Goal: Navigation & Orientation: Find specific page/section

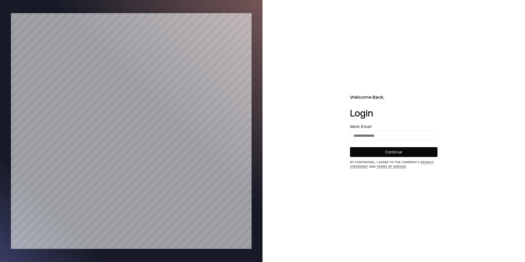
click at [383, 142] on form "Work Email Continue" at bounding box center [394, 141] width 88 height 32
click at [383, 140] on input "email" at bounding box center [393, 136] width 87 height 10
type input "**********"
click at [407, 154] on button "Continue" at bounding box center [394, 152] width 88 height 10
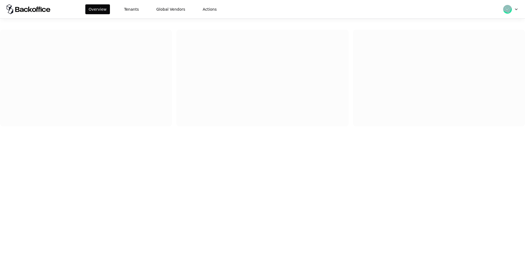
click at [141, 13] on div "Overview Tenants Global Vendors Actions" at bounding box center [152, 9] width 135 height 10
click at [130, 10] on button "Tenants" at bounding box center [131, 9] width 21 height 10
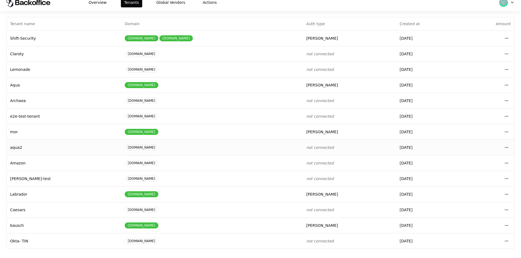
scroll to position [13, 0]
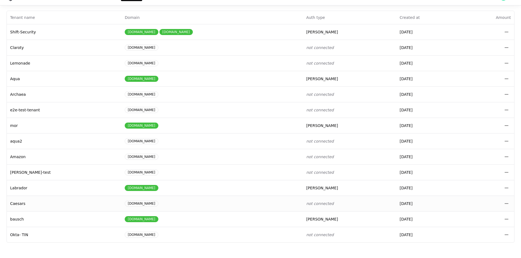
click at [501, 204] on td "Open menu" at bounding box center [488, 204] width 53 height 16
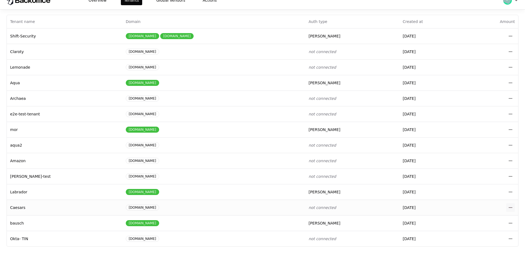
click at [507, 203] on html "Overview Tenants Global Vendors Actions Tenants Add Tenant Tenant name Domain A…" at bounding box center [262, 122] width 525 height 262
click at [480, 182] on div "Login to tenant" at bounding box center [482, 184] width 62 height 11
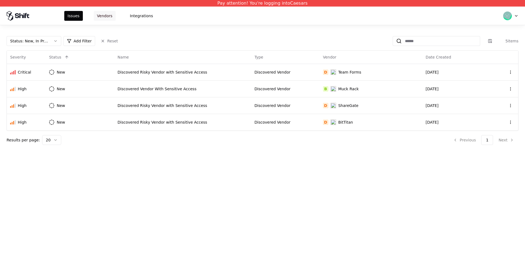
click at [104, 17] on button "Vendors" at bounding box center [105, 16] width 22 height 10
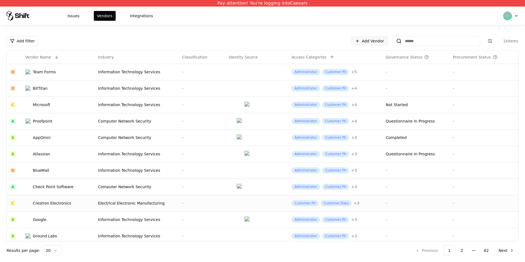
scroll to position [151, 0]
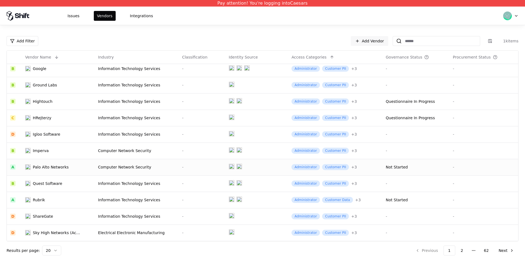
click at [91, 168] on td "Palo Alto Networks" at bounding box center [58, 167] width 73 height 16
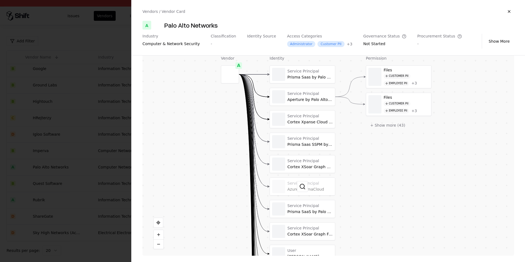
scroll to position [115, 0]
click at [299, 150] on div "Service Principal Prisma Saas SSPM by Palo Alto Networks NAM" at bounding box center [303, 142] width 66 height 18
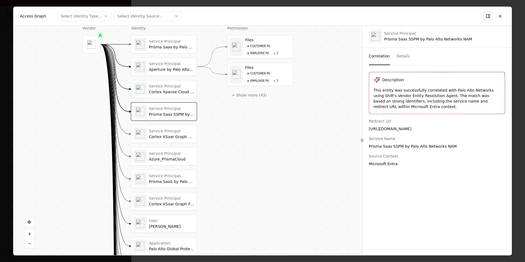
click at [501, 18] on button at bounding box center [500, 16] width 10 height 10
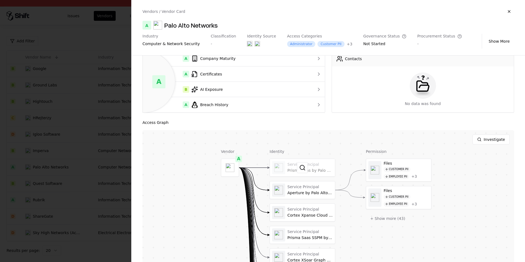
scroll to position [0, 0]
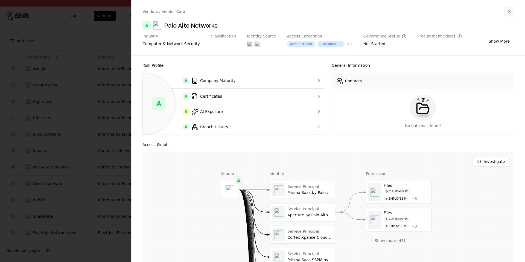
click at [508, 8] on button "button" at bounding box center [509, 12] width 10 height 10
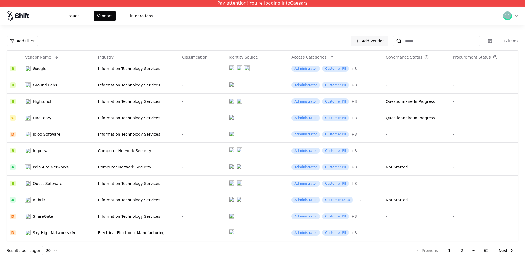
click at [83, 13] on div "Issues Vendors Integrations" at bounding box center [110, 16] width 92 height 10
